Goal: Navigation & Orientation: Find specific page/section

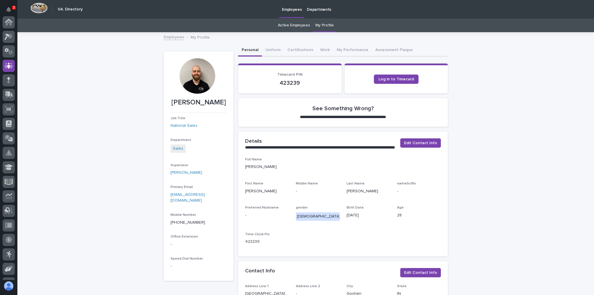
scroll to position [43, 0]
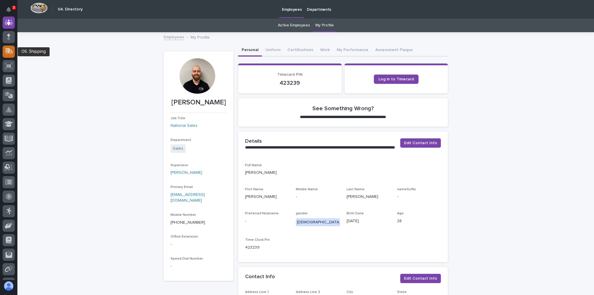
click at [11, 50] on icon at bounding box center [10, 51] width 8 height 6
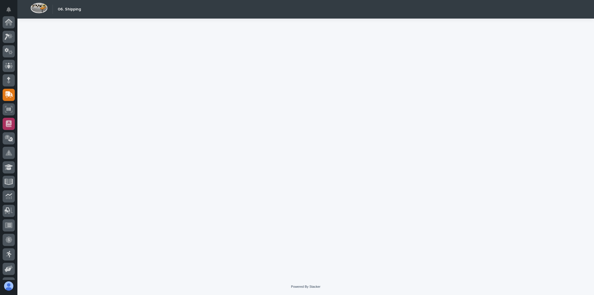
scroll to position [70, 0]
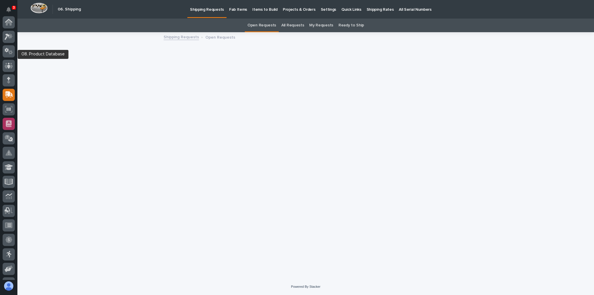
scroll to position [70, 0]
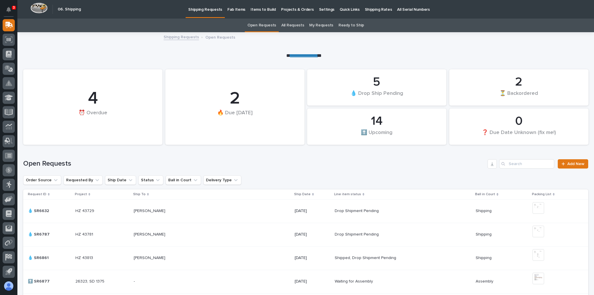
click at [370, 15] on link "Shipping Rates" at bounding box center [378, 9] width 32 height 18
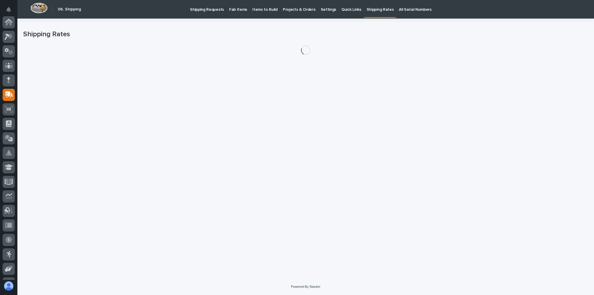
scroll to position [70, 0]
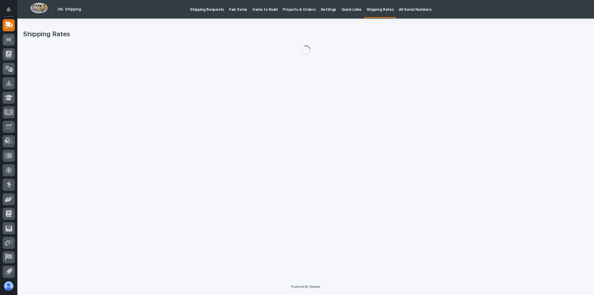
click at [370, 9] on p "Shipping Rates" at bounding box center [380, 6] width 27 height 12
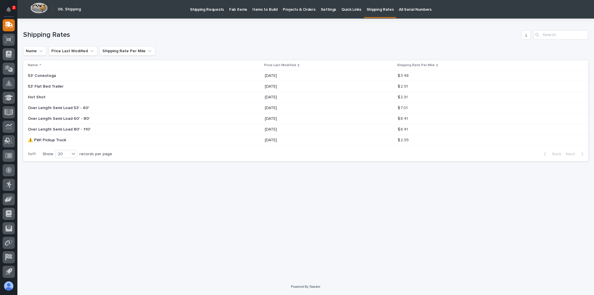
click at [159, 239] on div "Loading... Saving… Loading... Saving… Shipping Rates Name Price Last Modified S…" at bounding box center [305, 141] width 571 height 245
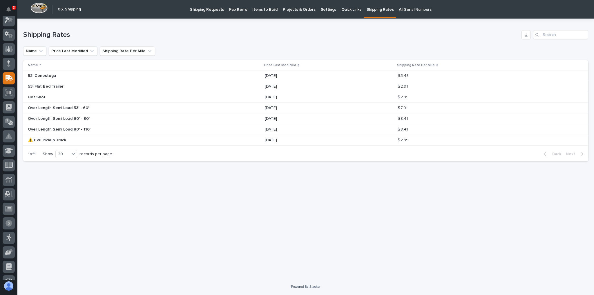
scroll to position [0, 0]
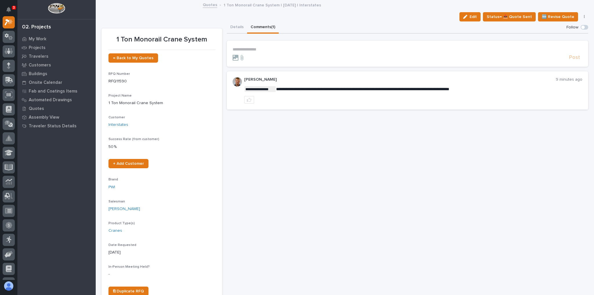
click at [250, 49] on p "**********" at bounding box center [408, 49] width 350 height 5
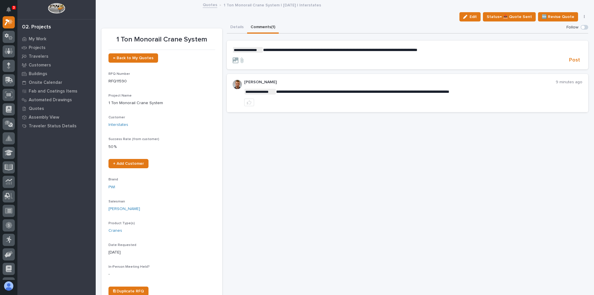
click at [395, 50] on span "**********" at bounding box center [340, 50] width 154 height 4
click at [465, 51] on p "**********" at bounding box center [408, 50] width 350 height 6
click at [571, 60] on span "Post" at bounding box center [574, 60] width 11 height 7
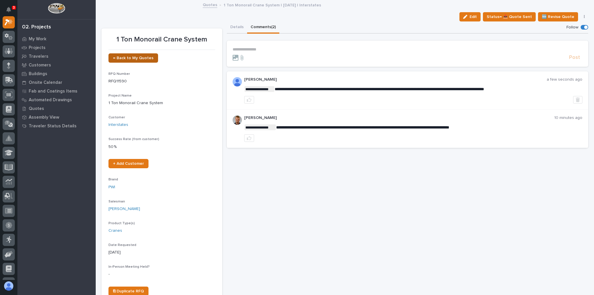
click at [142, 60] on link "← Back to My Quotes" at bounding box center [134, 57] width 50 height 9
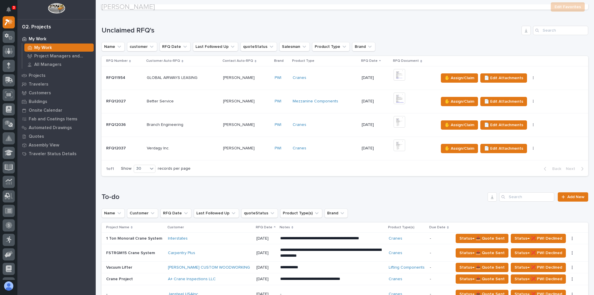
scroll to position [162, 0]
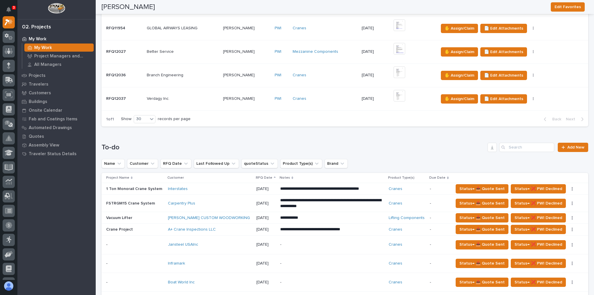
click at [210, 99] on p at bounding box center [183, 98] width 72 height 5
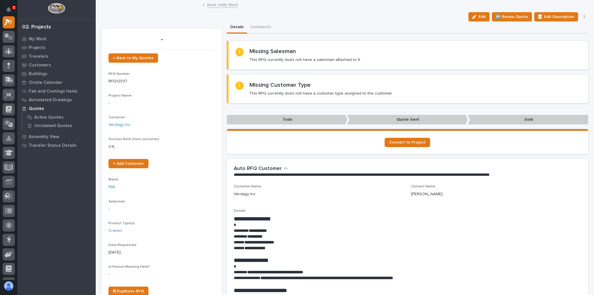
click at [222, 1] on link "Back to My Work" at bounding box center [222, 4] width 31 height 7
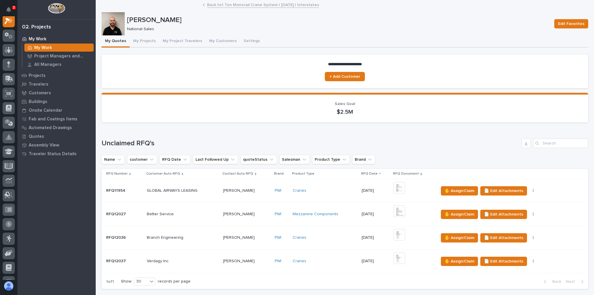
scroll to position [162, 0]
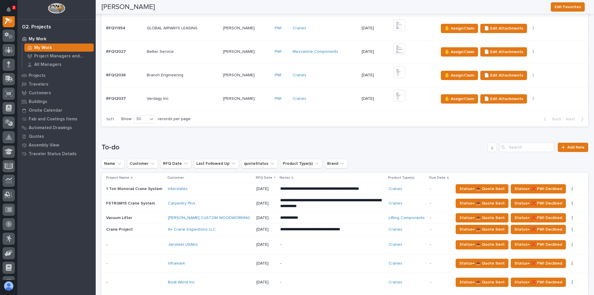
click at [317, 98] on div "Cranes" at bounding box center [325, 98] width 64 height 5
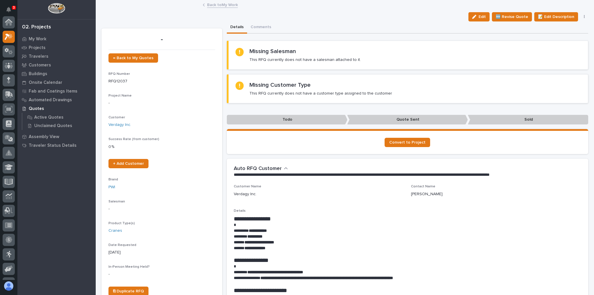
scroll to position [15, 0]
click at [219, 6] on link "Back to My Work" at bounding box center [222, 4] width 31 height 7
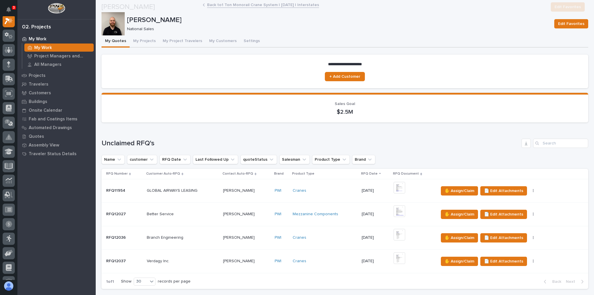
scroll to position [46, 0]
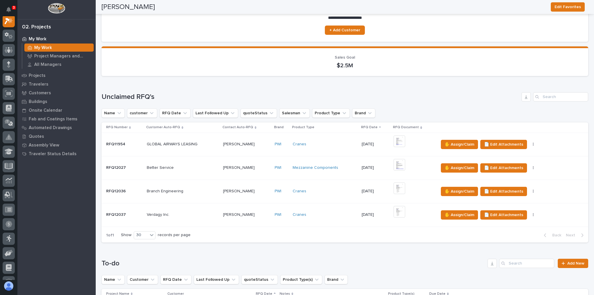
click at [197, 189] on p at bounding box center [183, 191] width 72 height 5
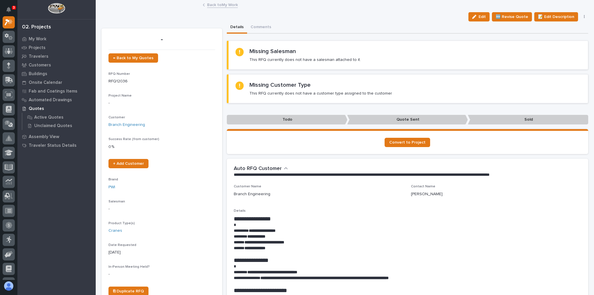
click at [210, 5] on link "Back to My Work" at bounding box center [222, 4] width 31 height 7
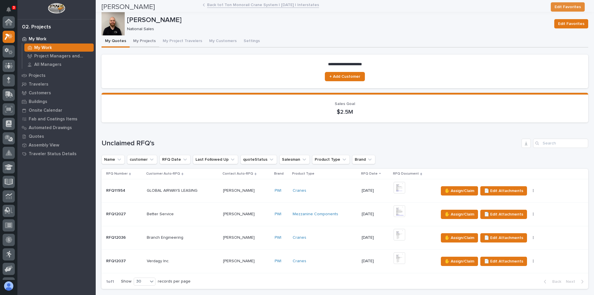
click at [192, 40] on button "My Project Travelers" at bounding box center [182, 41] width 46 height 12
click at [150, 39] on button "My Projects" at bounding box center [145, 41] width 30 height 12
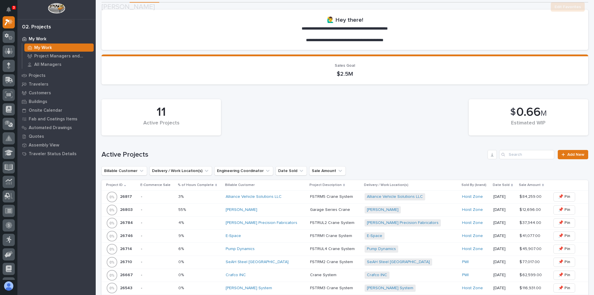
scroll to position [70, 0]
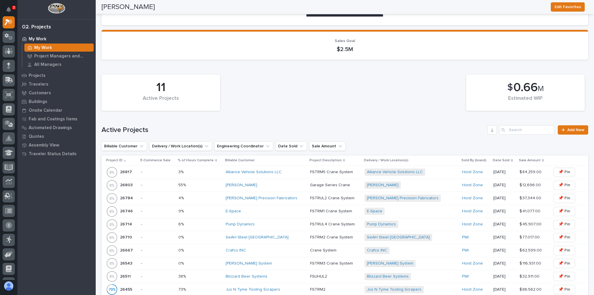
click at [272, 236] on div "SeAH Steel [GEOGRAPHIC_DATA]" at bounding box center [266, 237] width 80 height 5
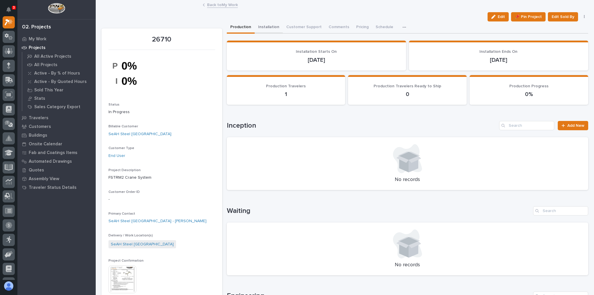
click at [269, 27] on button "Installation" at bounding box center [269, 27] width 28 height 12
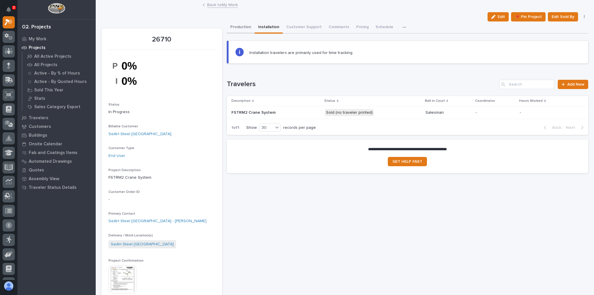
click at [243, 28] on button "Production" at bounding box center [241, 27] width 28 height 12
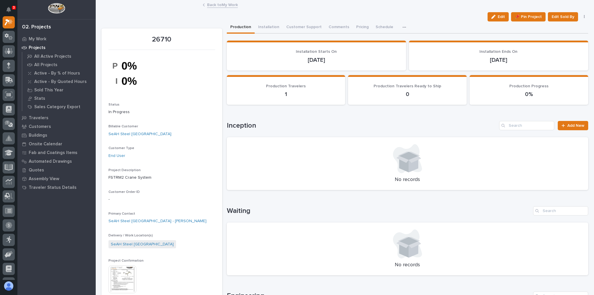
click at [219, 5] on link "Back to My Work" at bounding box center [222, 4] width 31 height 7
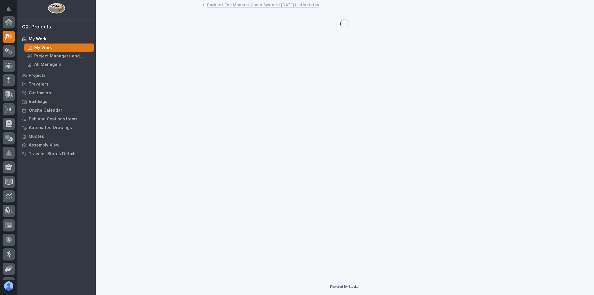
scroll to position [16, 0]
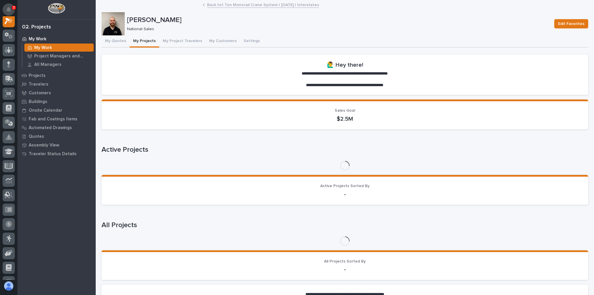
click at [10, 6] on button "Notifications" at bounding box center [9, 9] width 12 height 12
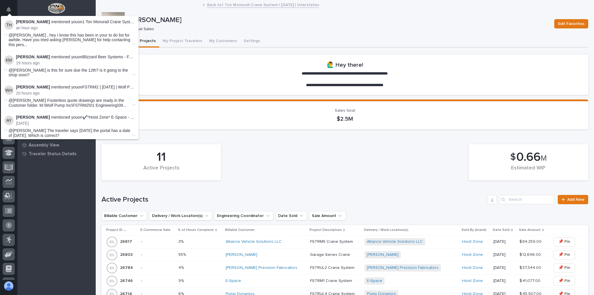
click at [184, 71] on section "**********" at bounding box center [345, 75] width 487 height 41
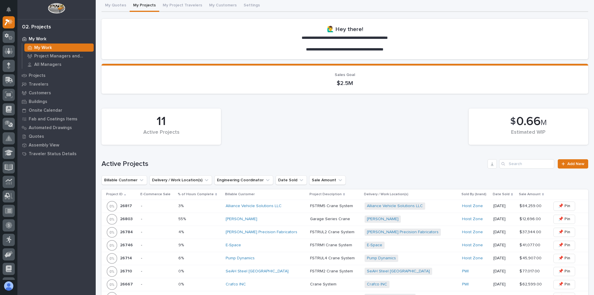
scroll to position [93, 0]
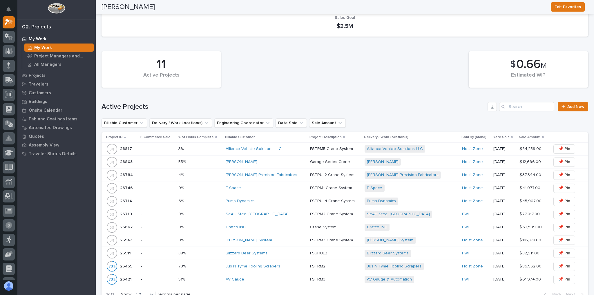
click at [286, 174] on div "[PERSON_NAME] Precision Fabricators" at bounding box center [266, 175] width 80 height 5
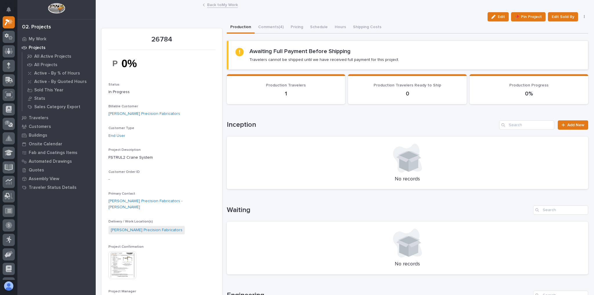
click at [216, 5] on link "Back to My Work" at bounding box center [222, 4] width 31 height 7
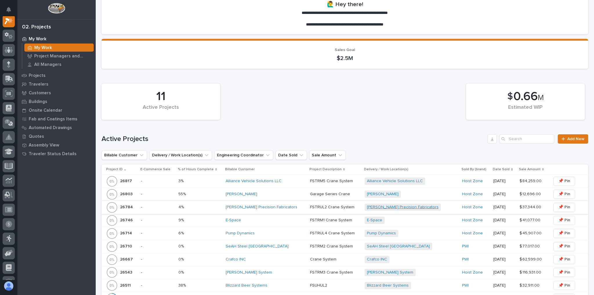
scroll to position [139, 0]
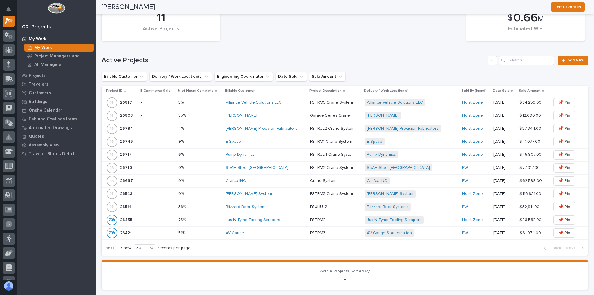
click at [262, 142] on div "E-Space" at bounding box center [266, 141] width 80 height 5
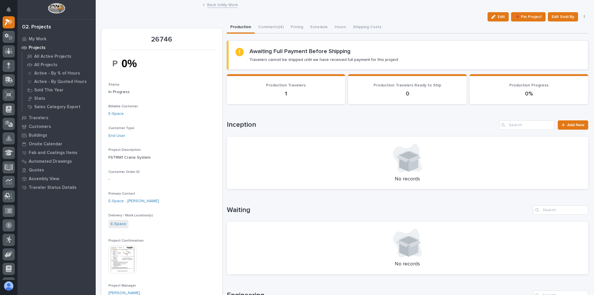
click at [209, 5] on link "Back to My Work" at bounding box center [222, 4] width 31 height 7
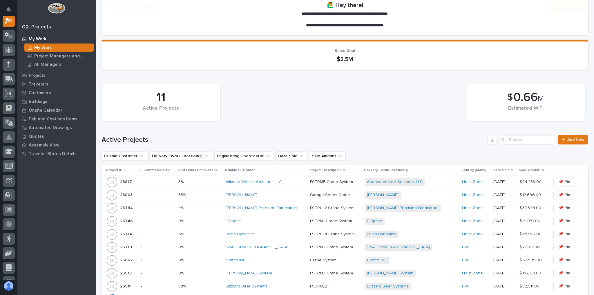
scroll to position [93, 0]
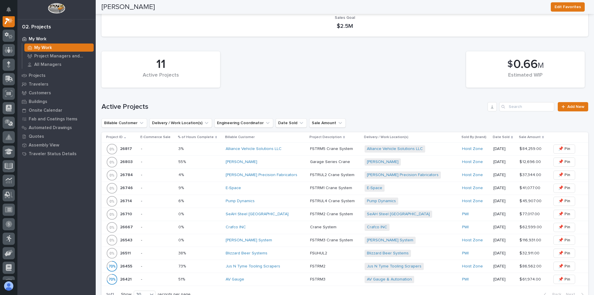
click at [273, 225] on div "Crafco INC" at bounding box center [266, 227] width 80 height 5
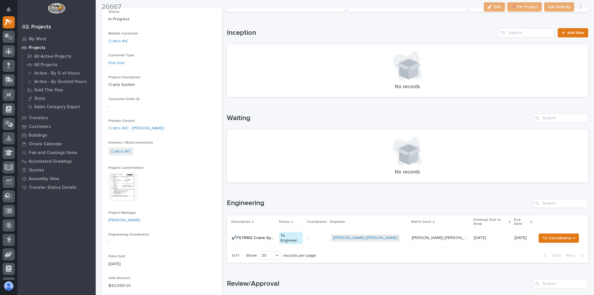
scroll to position [209, 0]
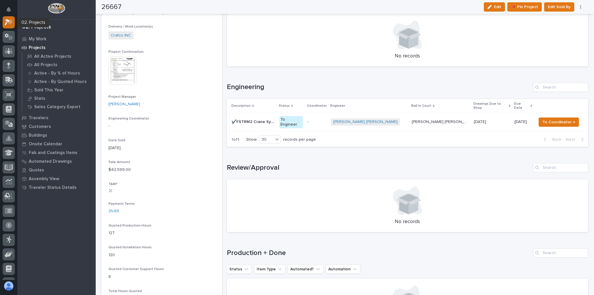
click at [10, 19] on icon at bounding box center [9, 22] width 8 height 7
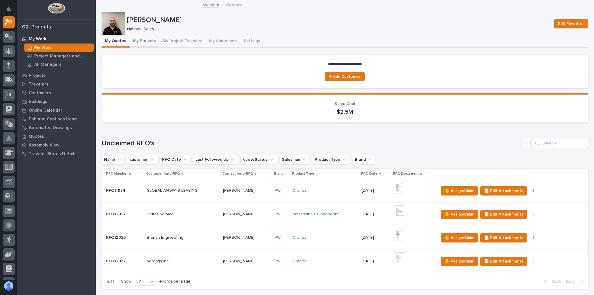
click at [142, 44] on button "My Projects" at bounding box center [145, 41] width 30 height 12
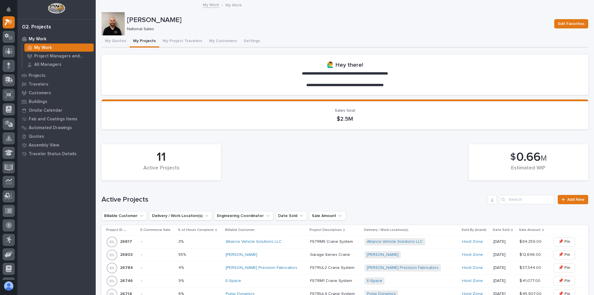
click at [147, 43] on button "My Projects" at bounding box center [145, 41] width 30 height 12
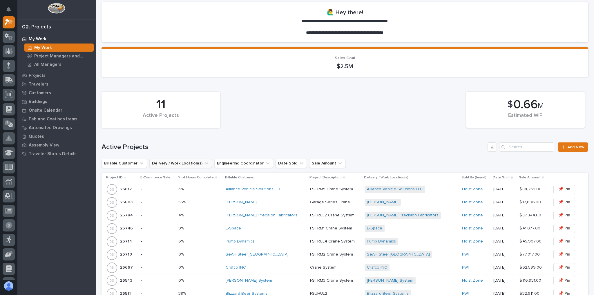
scroll to position [139, 0]
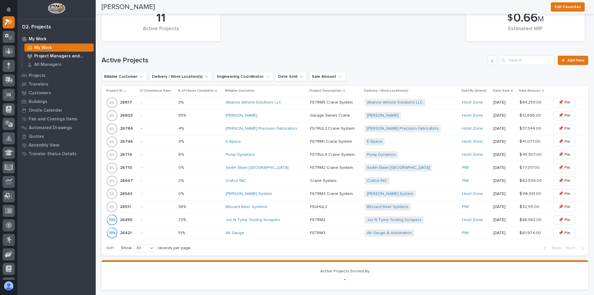
click at [52, 53] on div "Project Managers and Engineers" at bounding box center [58, 56] width 69 height 8
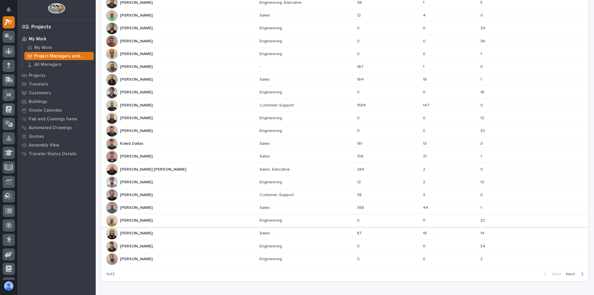
scroll to position [204, 0]
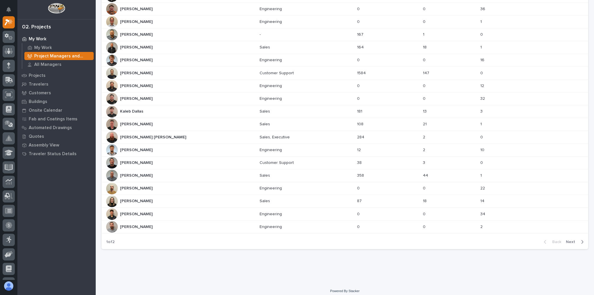
click at [571, 239] on span "Next" at bounding box center [572, 241] width 13 height 5
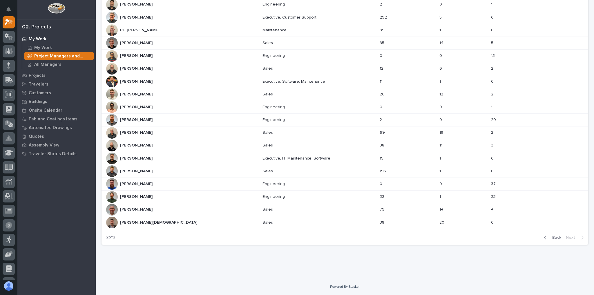
scroll to position [51, 0]
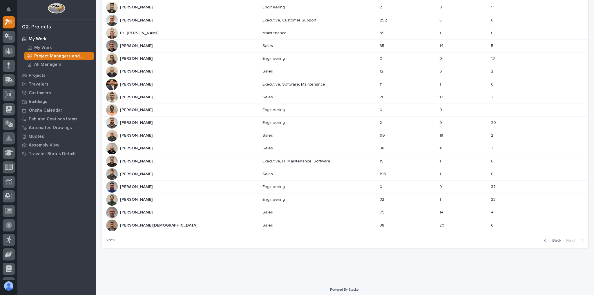
click at [263, 46] on p at bounding box center [314, 46] width 102 height 5
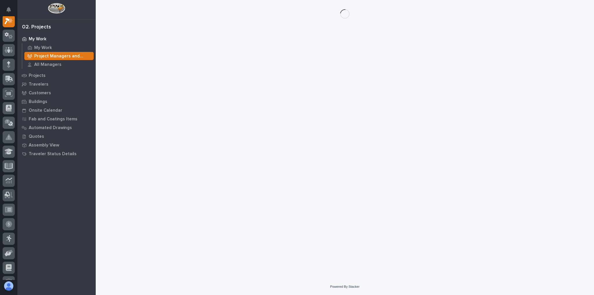
scroll to position [15, 0]
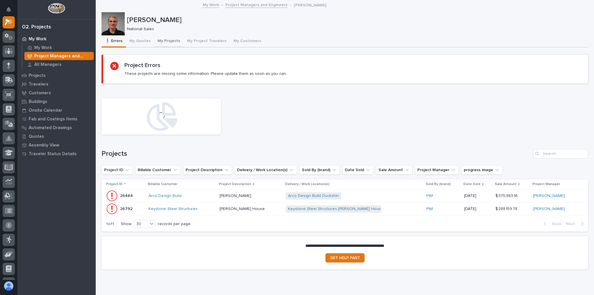
click at [174, 43] on button "My Projects" at bounding box center [169, 41] width 30 height 12
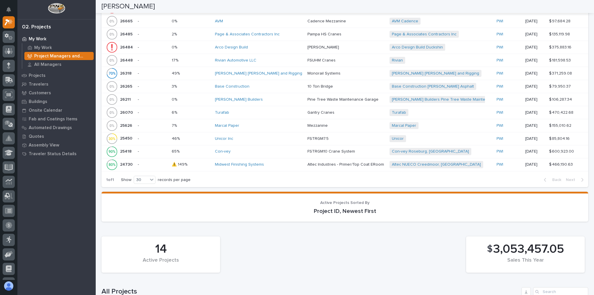
scroll to position [302, 0]
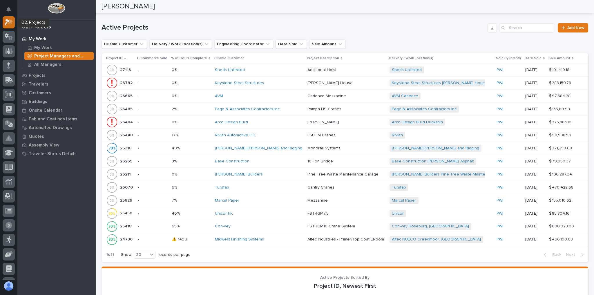
click at [15, 25] on link at bounding box center [9, 22] width 12 height 12
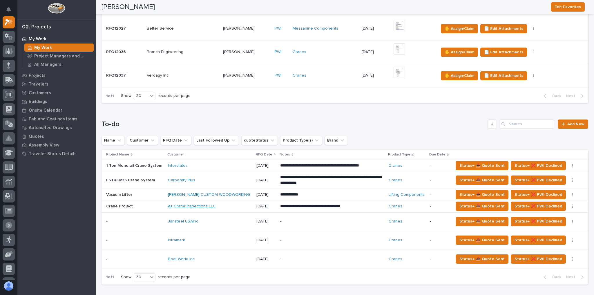
scroll to position [279, 0]
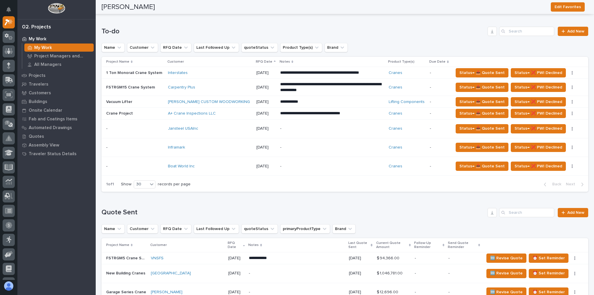
click at [203, 143] on div "Inframark" at bounding box center [210, 148] width 84 height 10
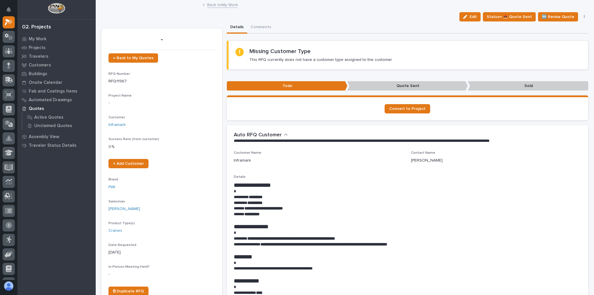
click at [214, 6] on link "Back to My Work" at bounding box center [222, 4] width 31 height 7
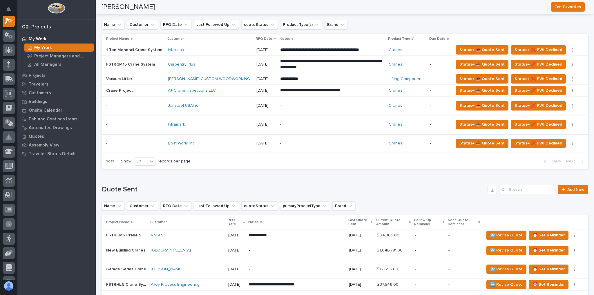
scroll to position [302, 0]
